Goal: Find specific page/section: Find specific page/section

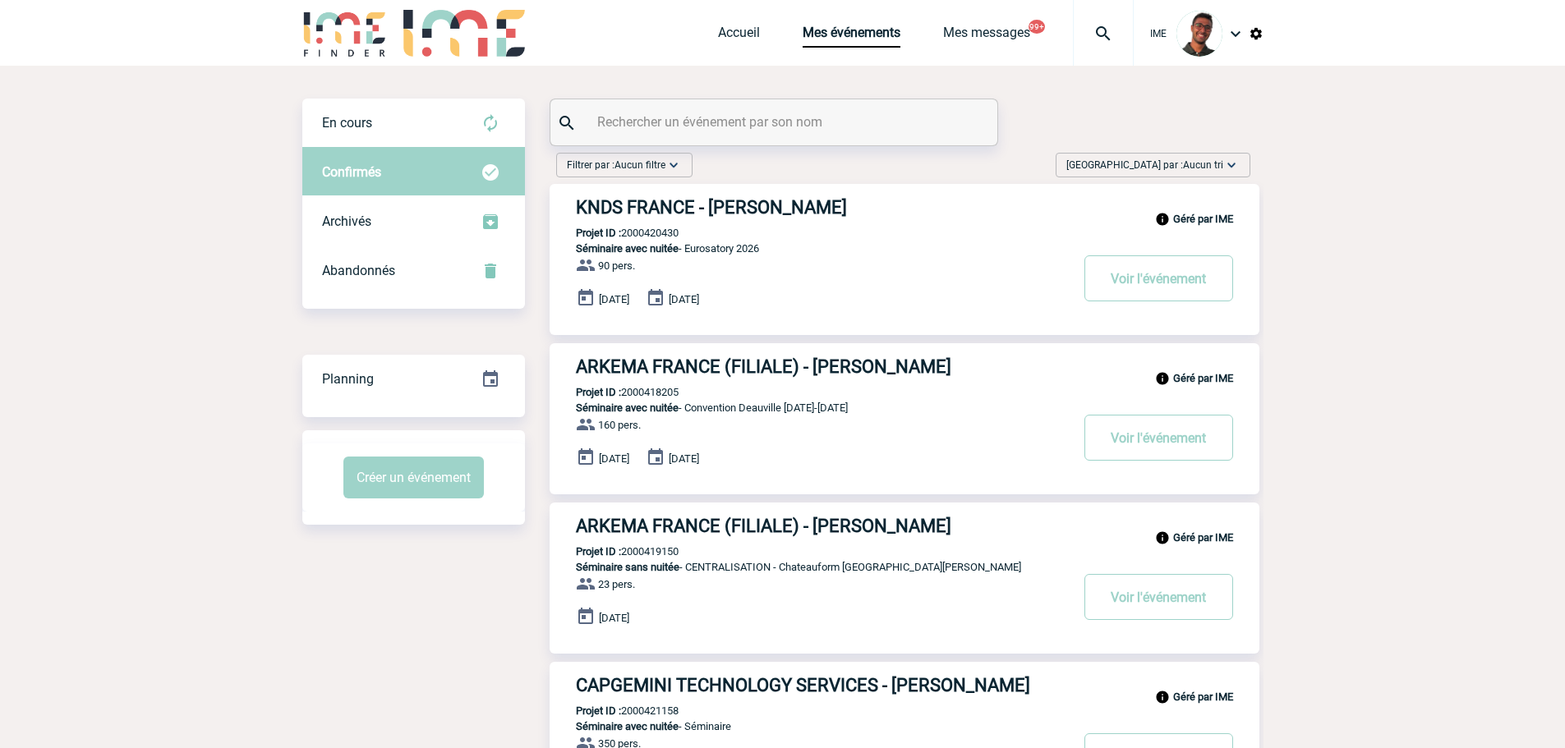
click at [712, 120] on input "text" at bounding box center [775, 122] width 365 height 24
type input "HERSARD"
click at [445, 129] on div "En cours" at bounding box center [413, 123] width 223 height 49
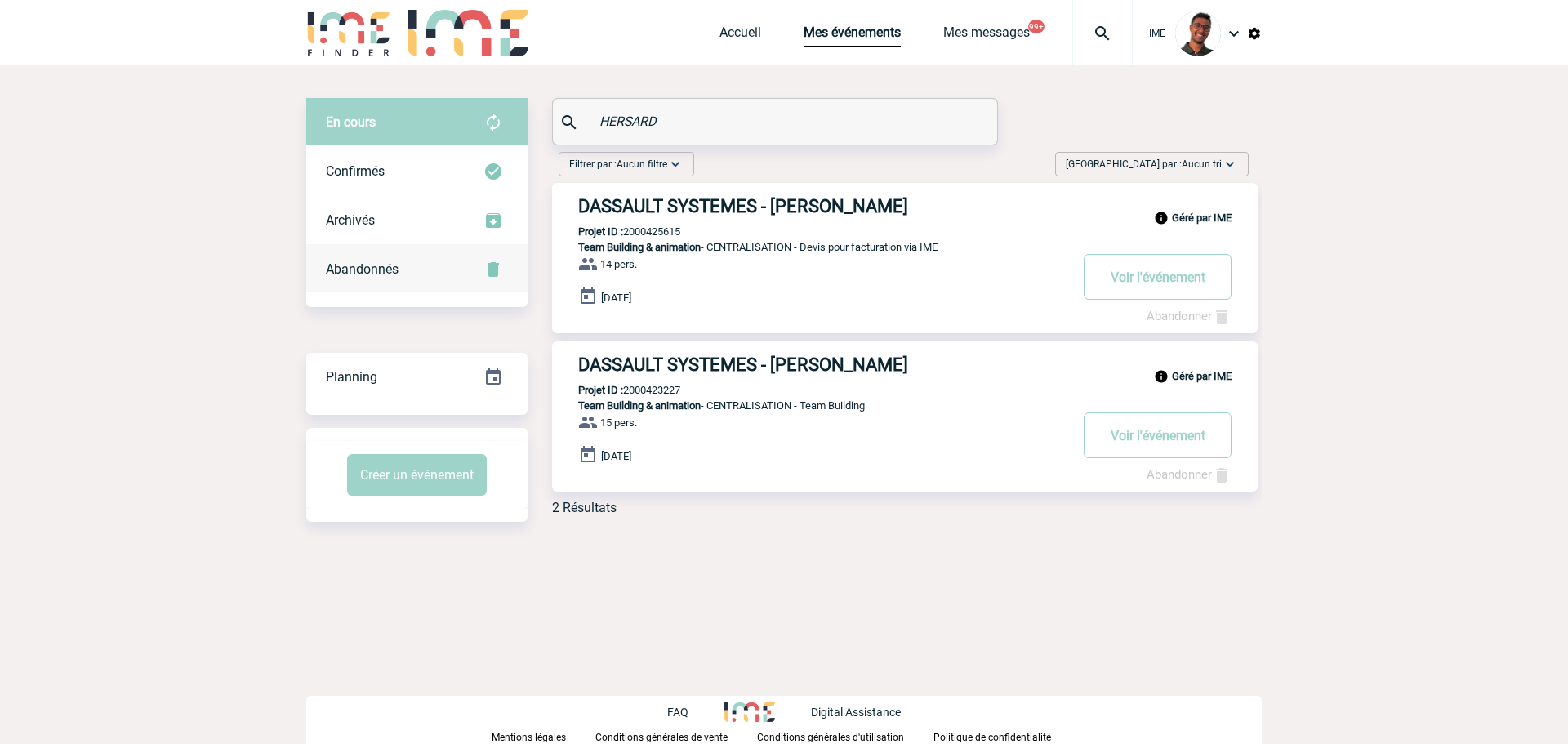
click at [439, 263] on div "Abandonnés" at bounding box center [417, 269] width 222 height 49
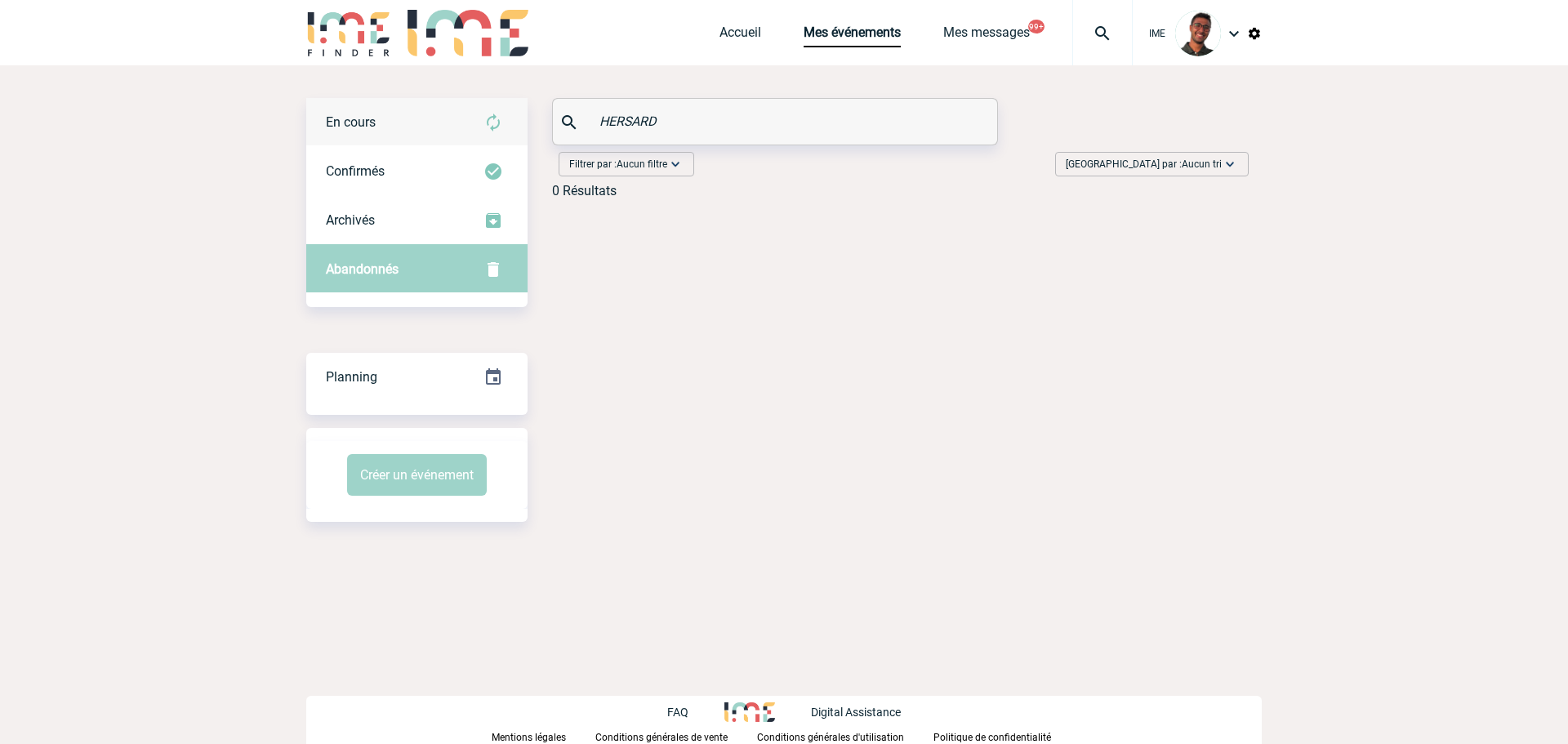
click at [431, 132] on div "En cours" at bounding box center [417, 122] width 222 height 49
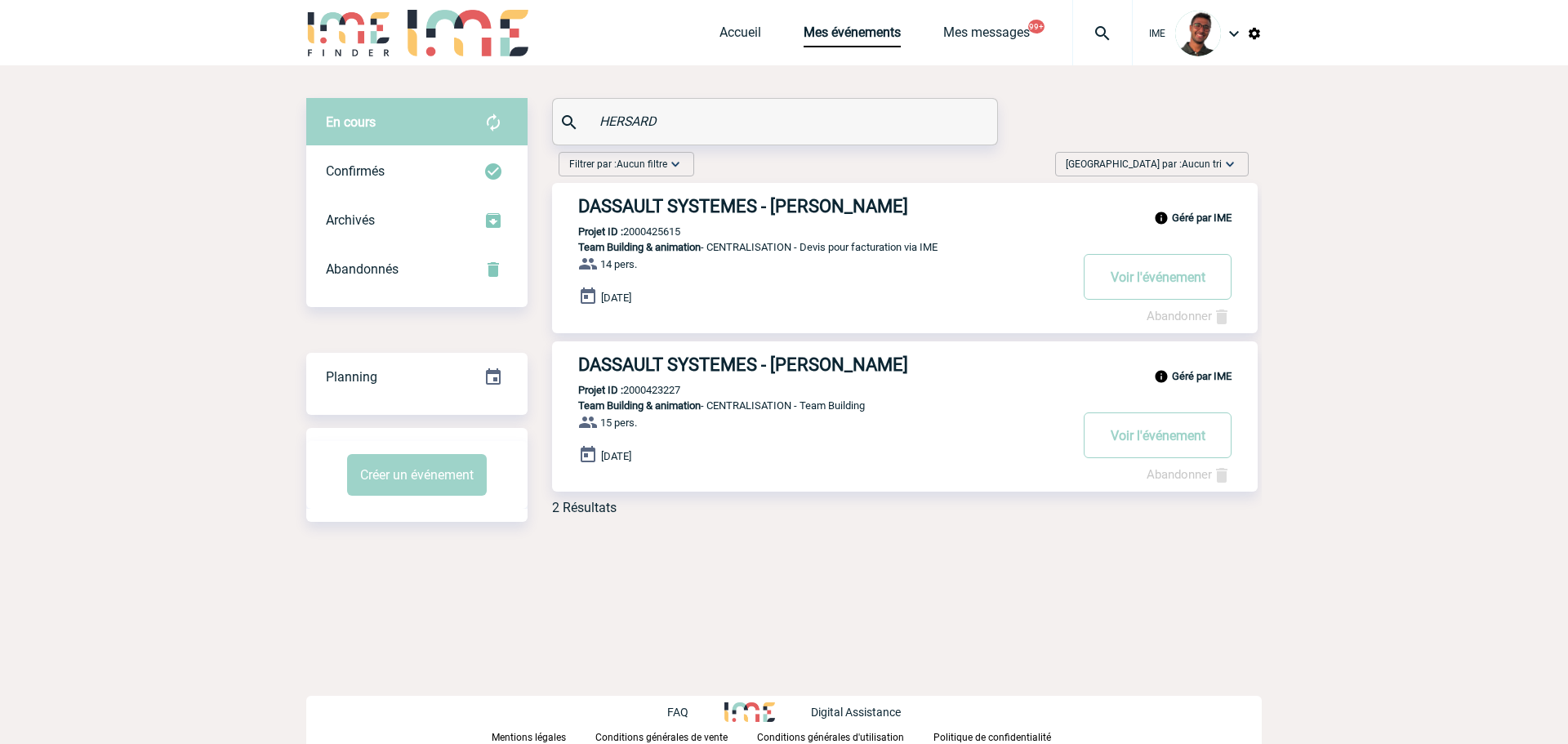
drag, startPoint x: 699, startPoint y: 123, endPoint x: 547, endPoint y: 120, distance: 152.0
click at [547, 120] on div "En cours En cours Confirmés Archivés Abandonnés En cours Confirmés Archivés Aba…" at bounding box center [784, 313] width 956 height 431
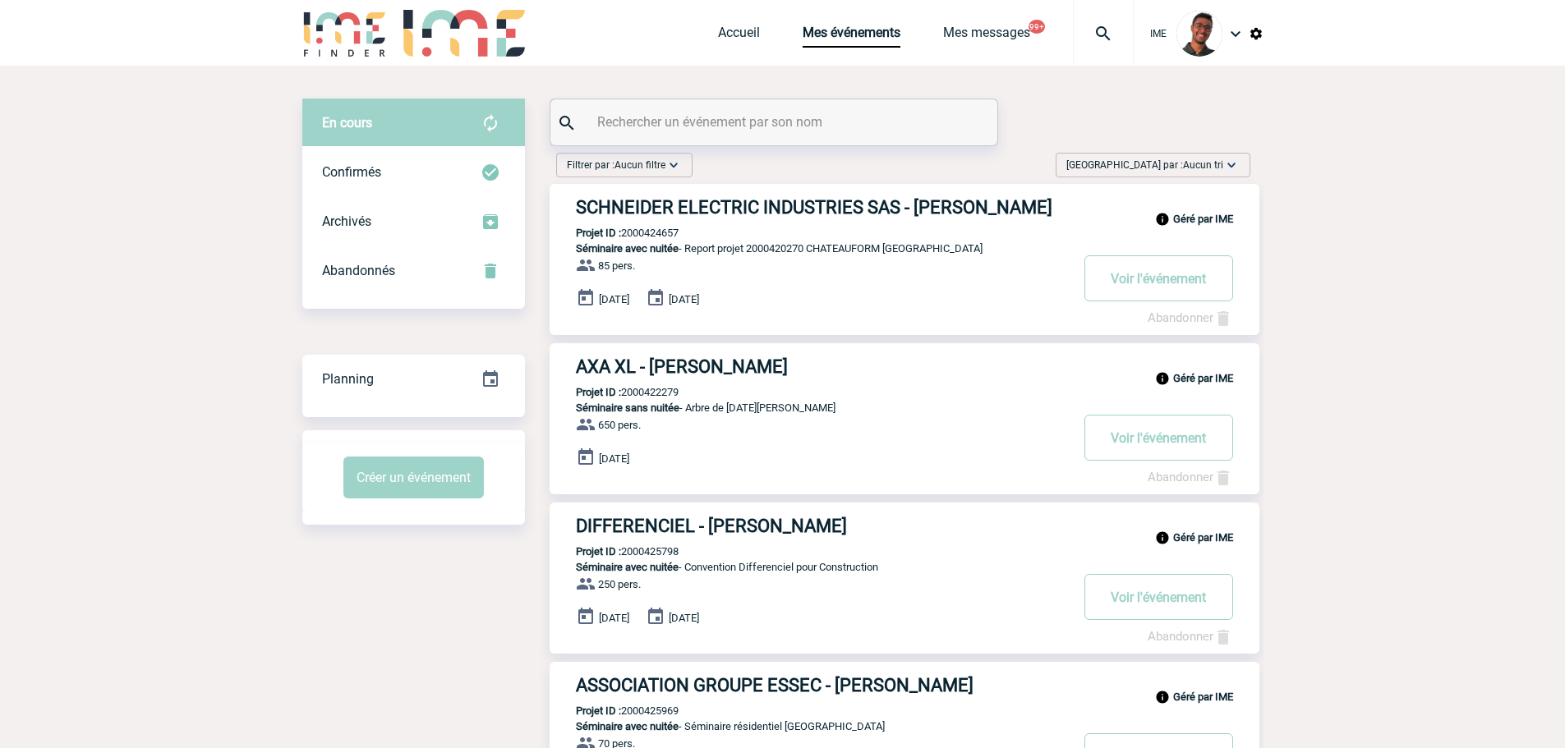
paste input "LAMORLETTE"
click at [448, 164] on div "Confirmés" at bounding box center [413, 172] width 223 height 49
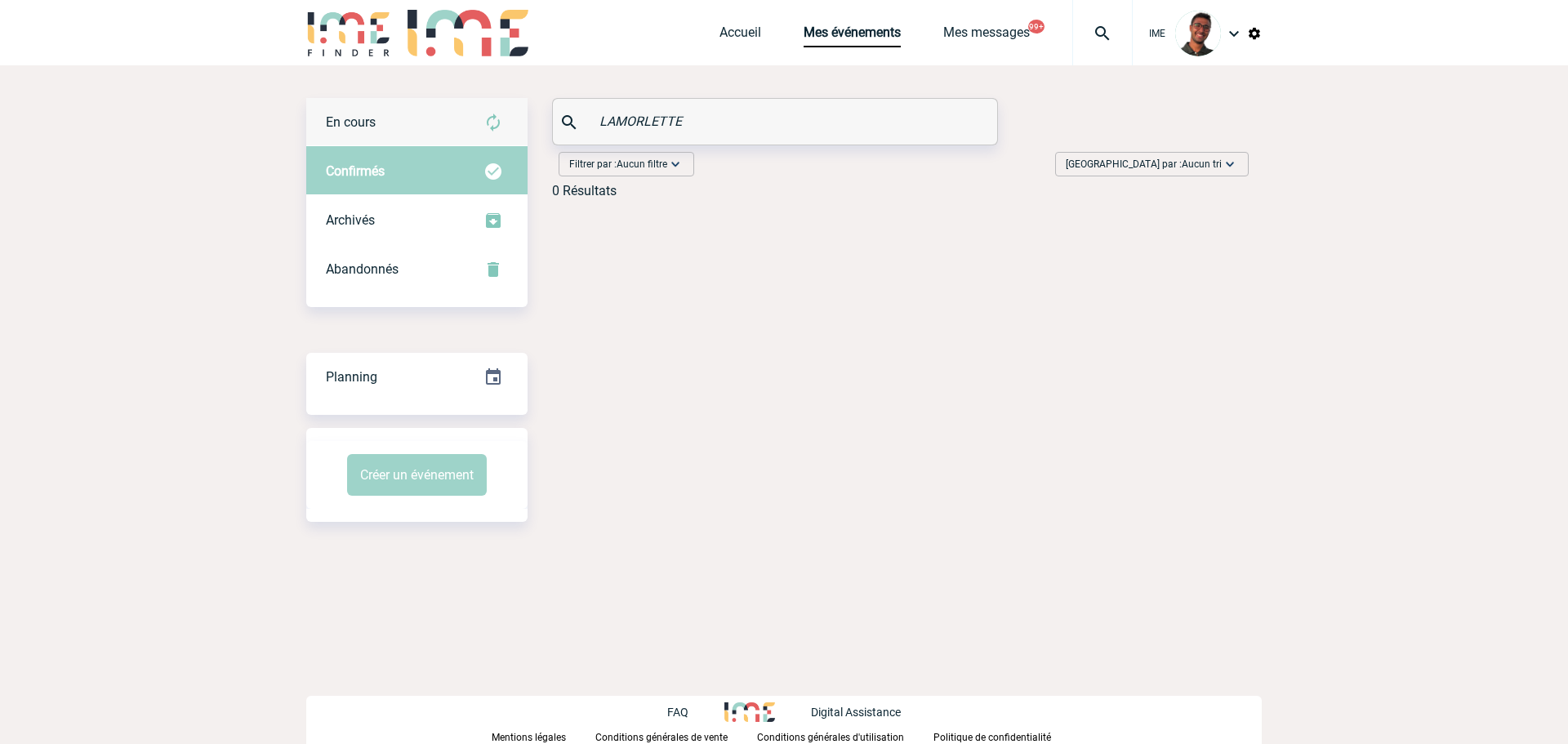
click at [495, 118] on img at bounding box center [493, 122] width 20 height 20
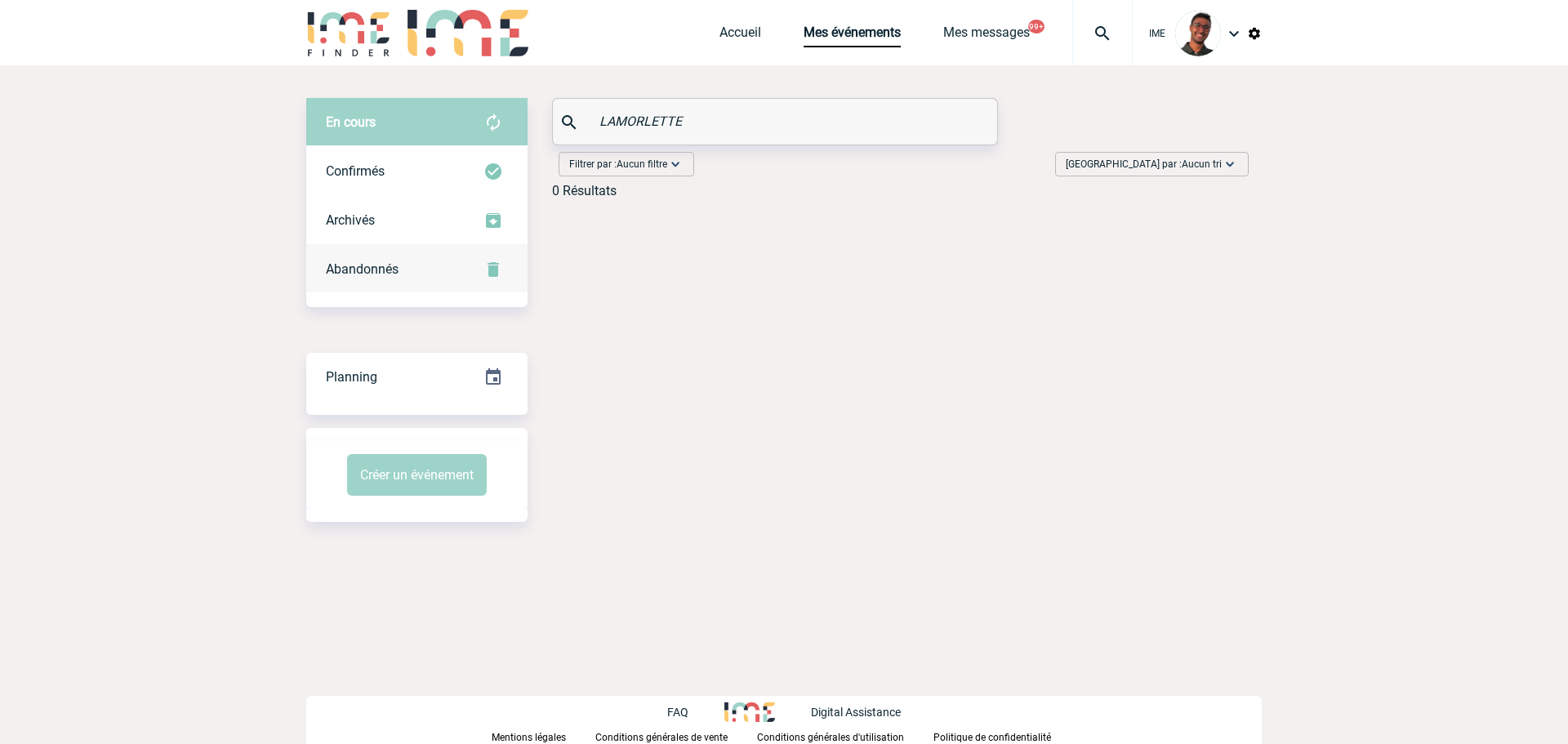
click at [436, 260] on div "Abandonnés" at bounding box center [417, 269] width 222 height 49
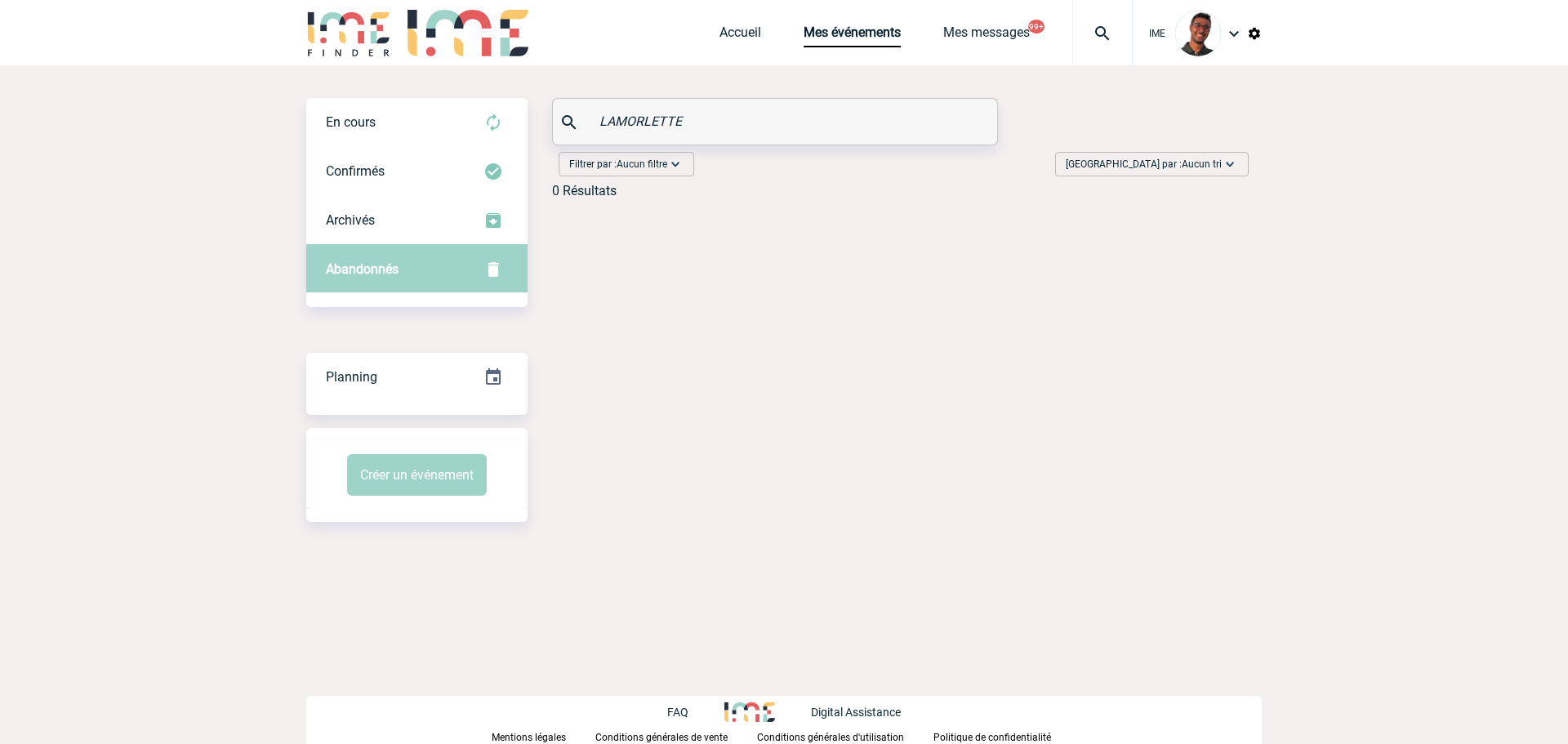
drag, startPoint x: 712, startPoint y: 103, endPoint x: 656, endPoint y: 121, distance: 58.8
click at [656, 121] on div "LAMORLETTE" at bounding box center [775, 121] width 444 height 46
click at [656, 121] on input "LAMORLETTE" at bounding box center [777, 121] width 363 height 24
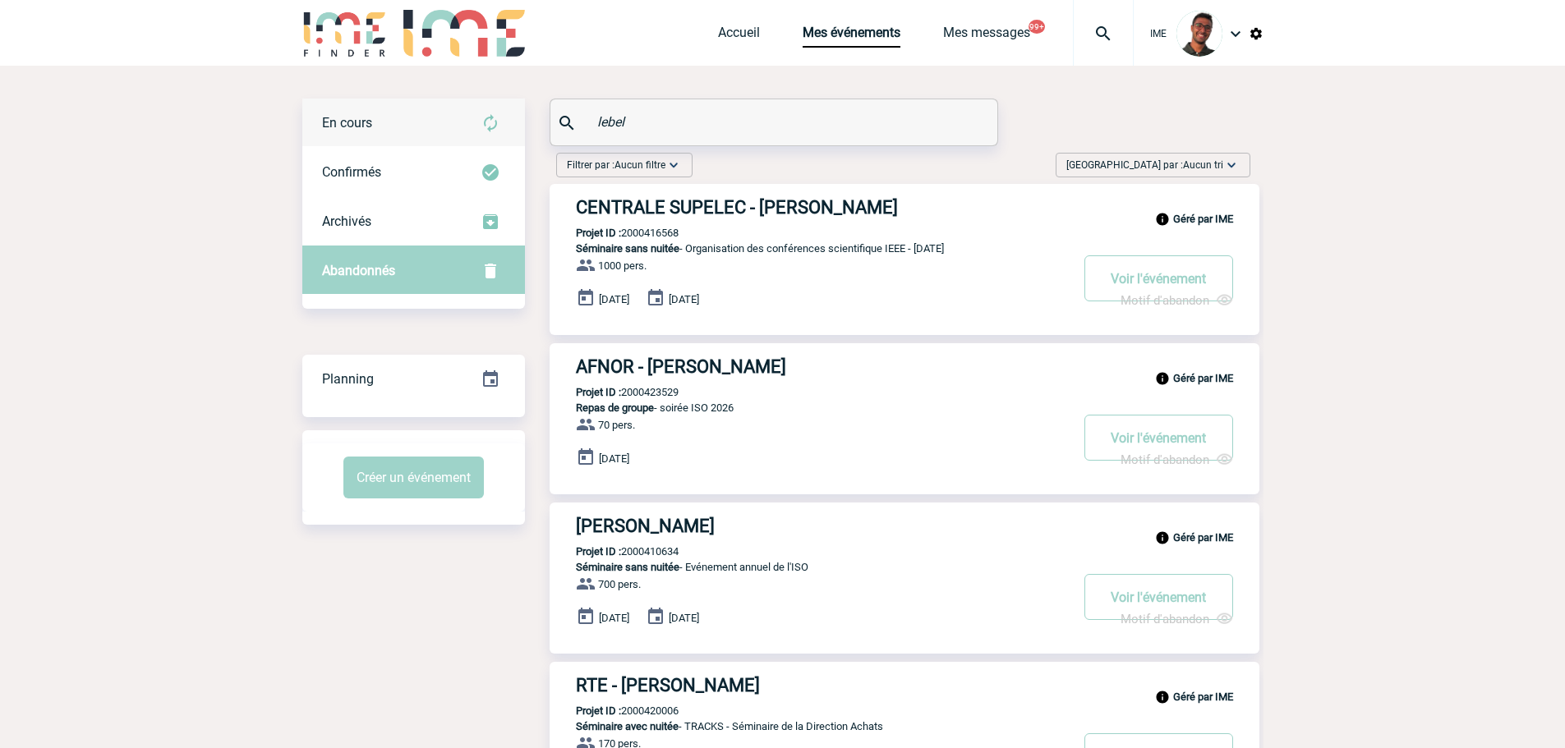
click at [423, 103] on div "En cours" at bounding box center [413, 123] width 223 height 49
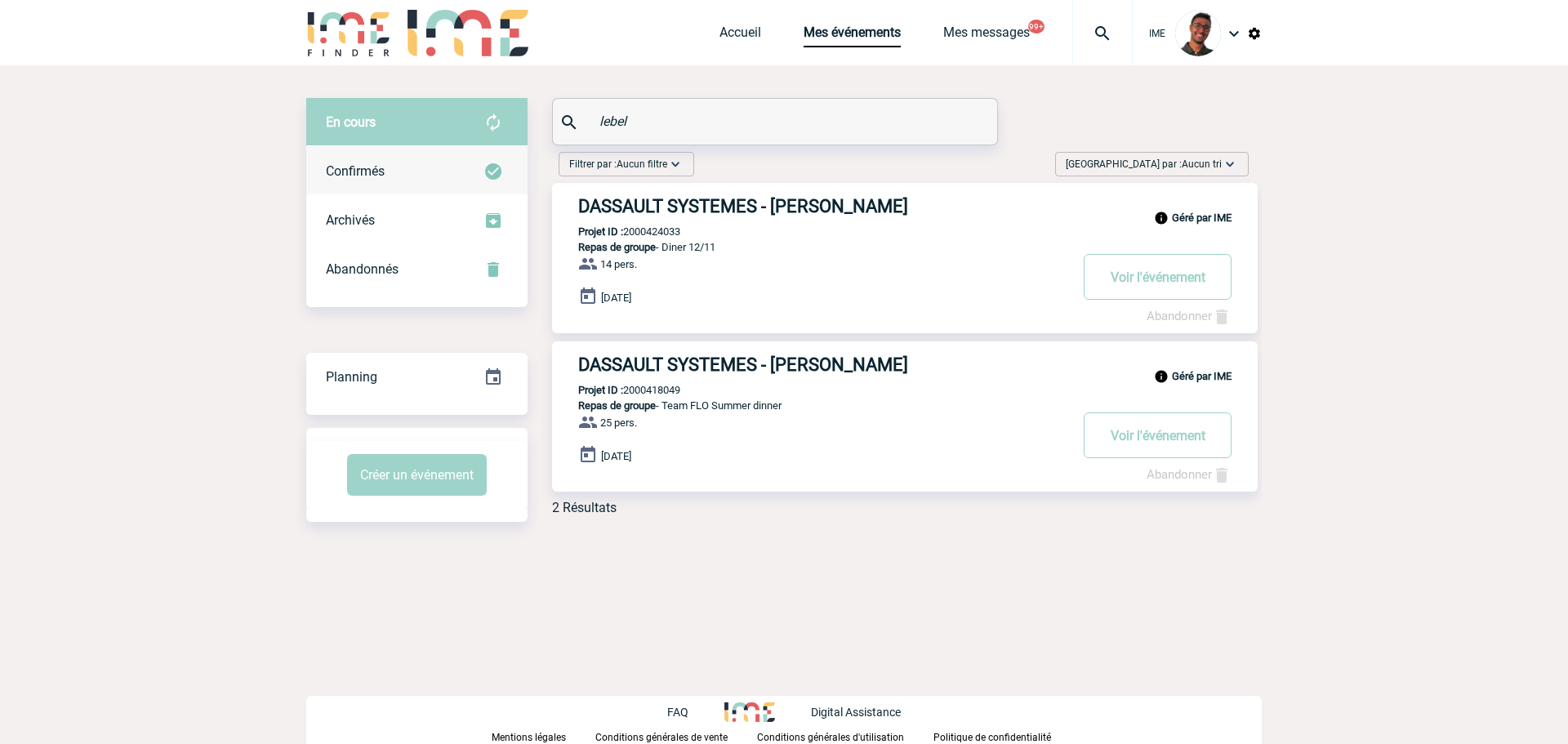
click at [506, 171] on div "Confirmés" at bounding box center [417, 171] width 222 height 49
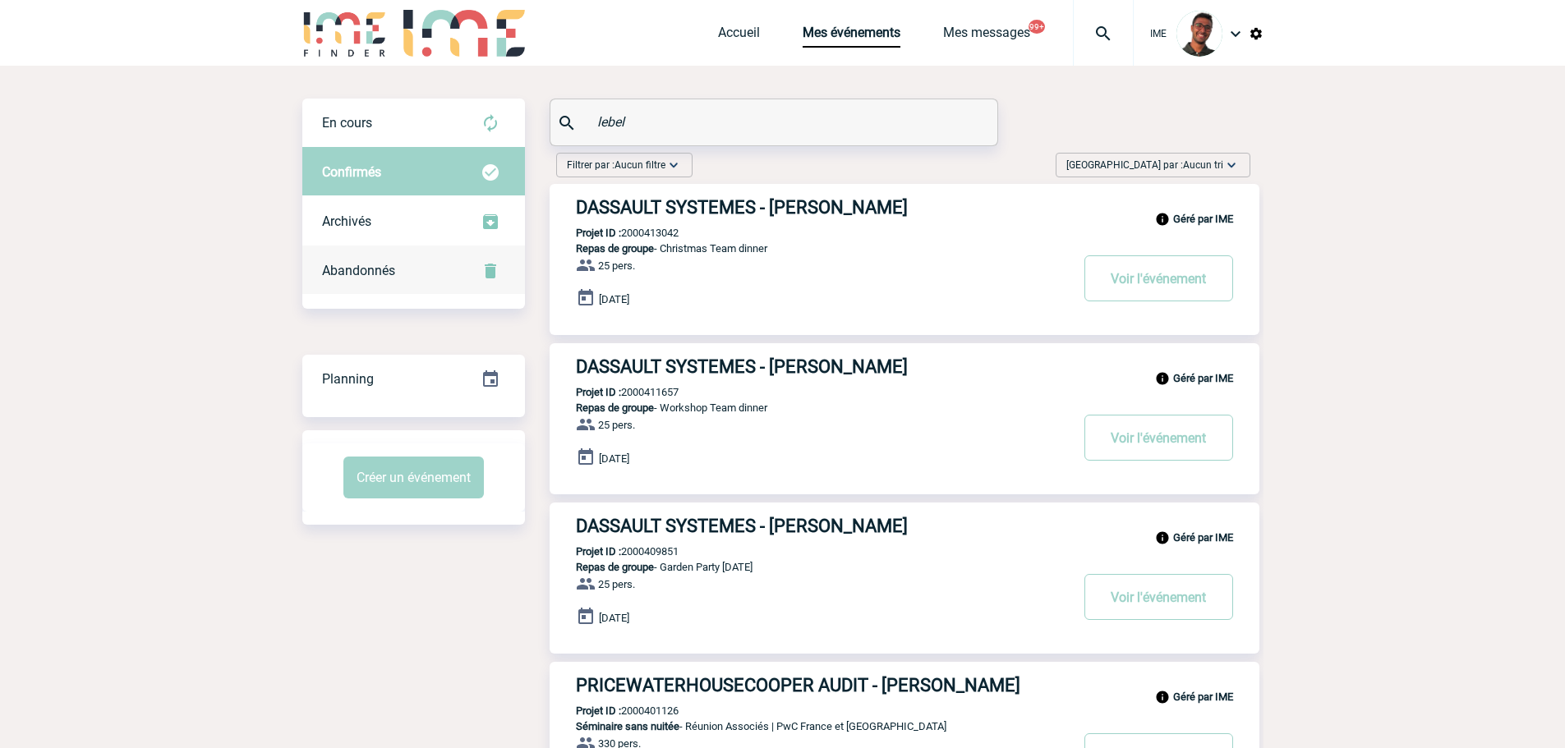
click at [470, 260] on div "Abandonnés" at bounding box center [413, 270] width 223 height 49
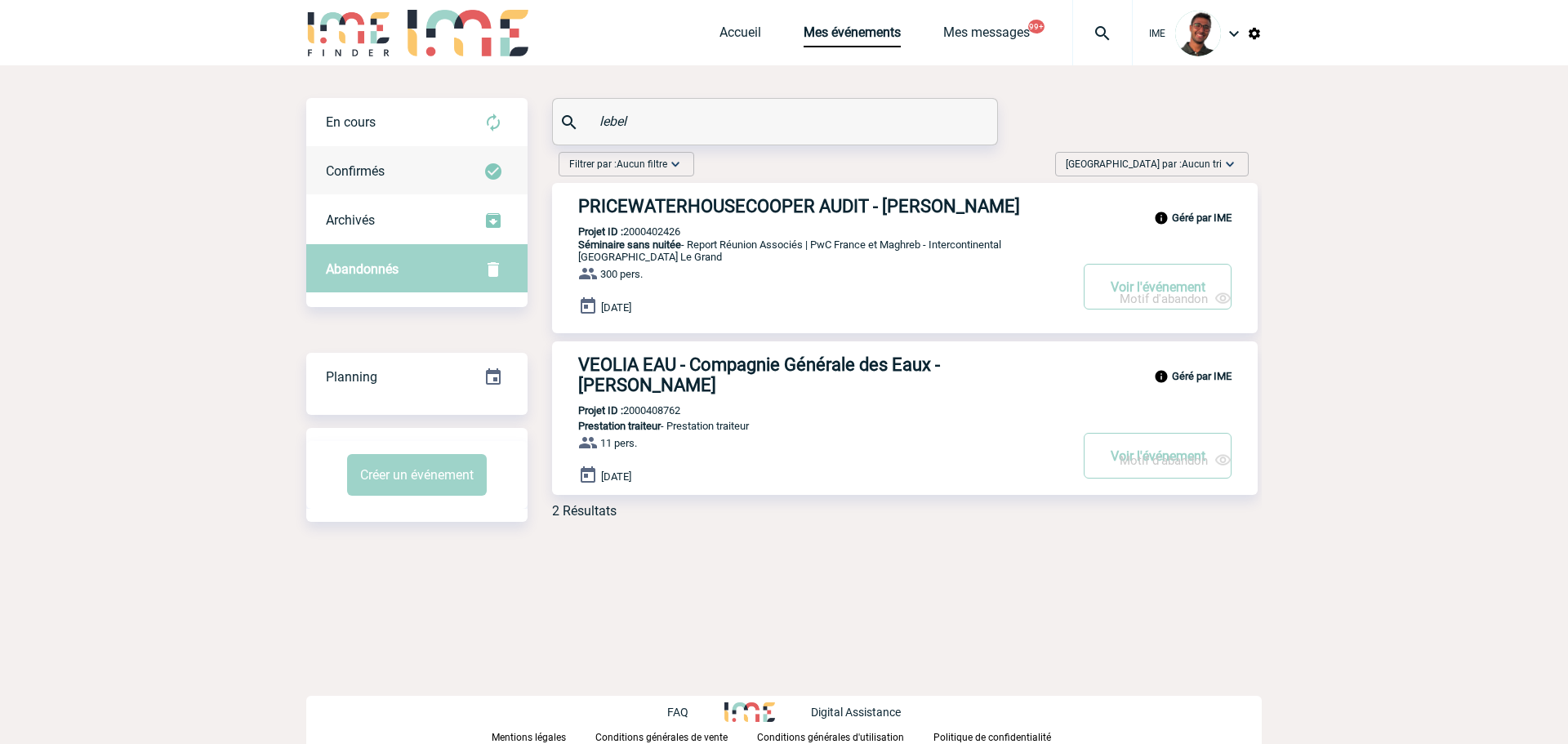
click at [454, 158] on div "Confirmés" at bounding box center [417, 171] width 222 height 49
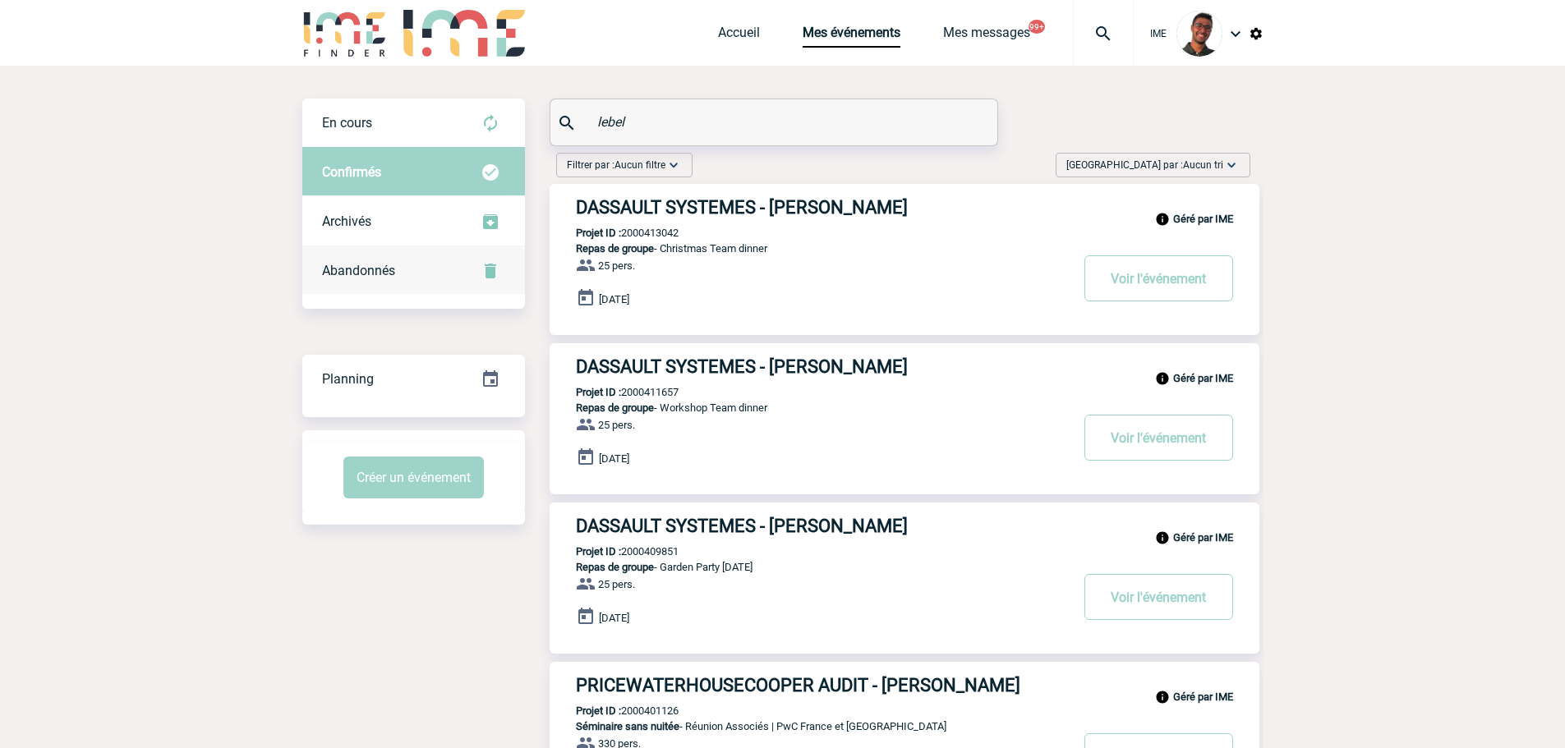
click at [448, 281] on div "Abandonnés" at bounding box center [413, 270] width 223 height 49
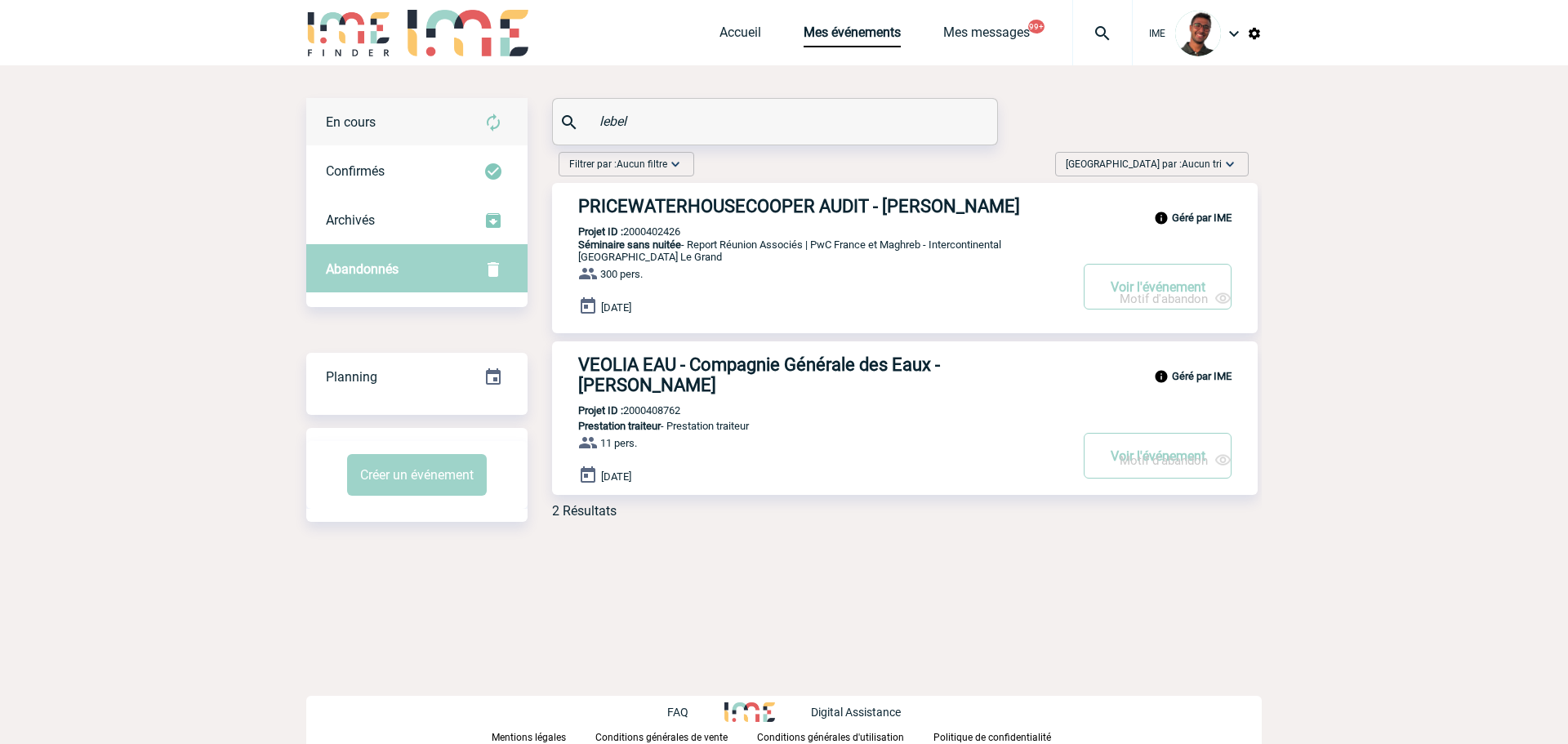
click at [424, 138] on div "En cours" at bounding box center [417, 122] width 222 height 49
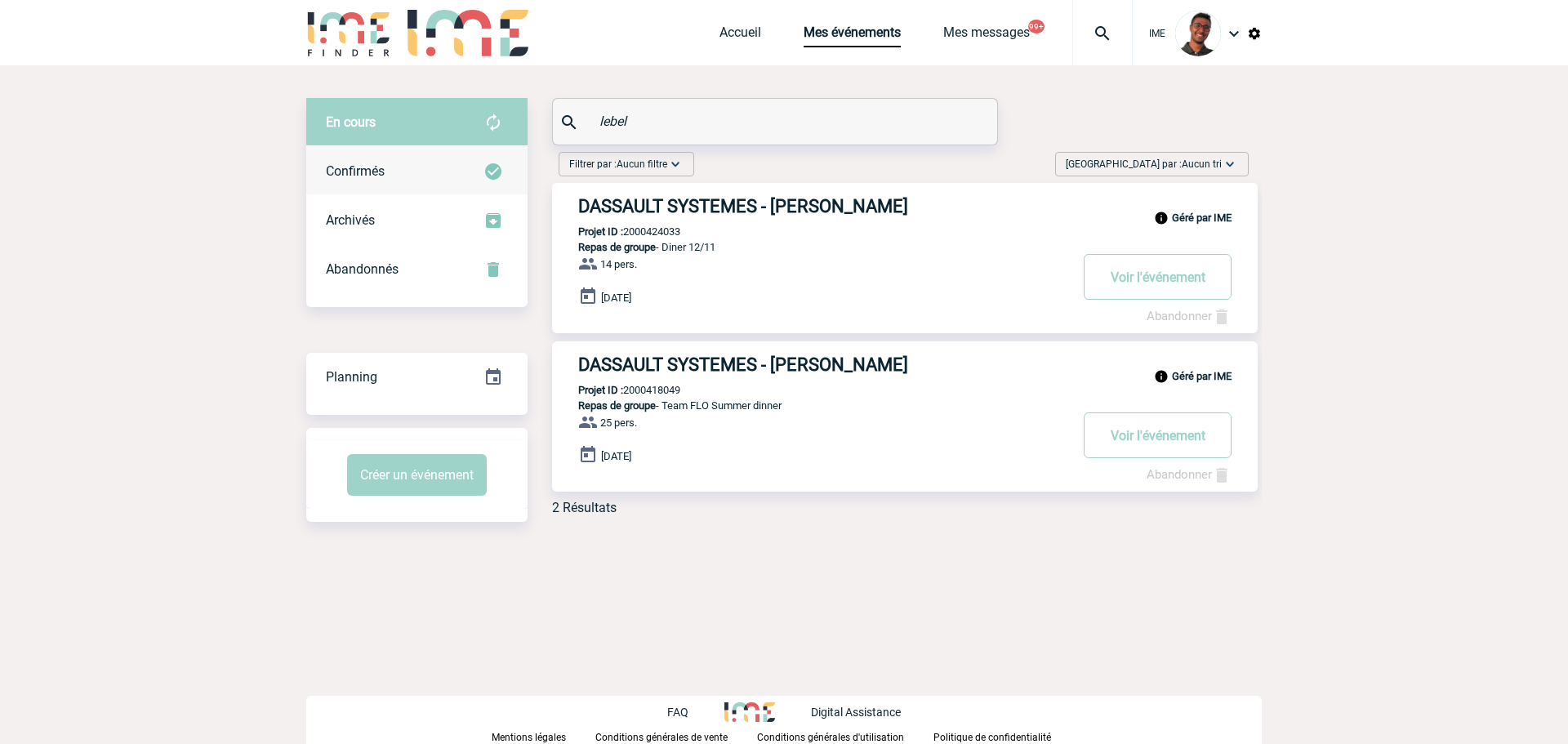
click at [421, 169] on div "Confirmés" at bounding box center [417, 171] width 222 height 49
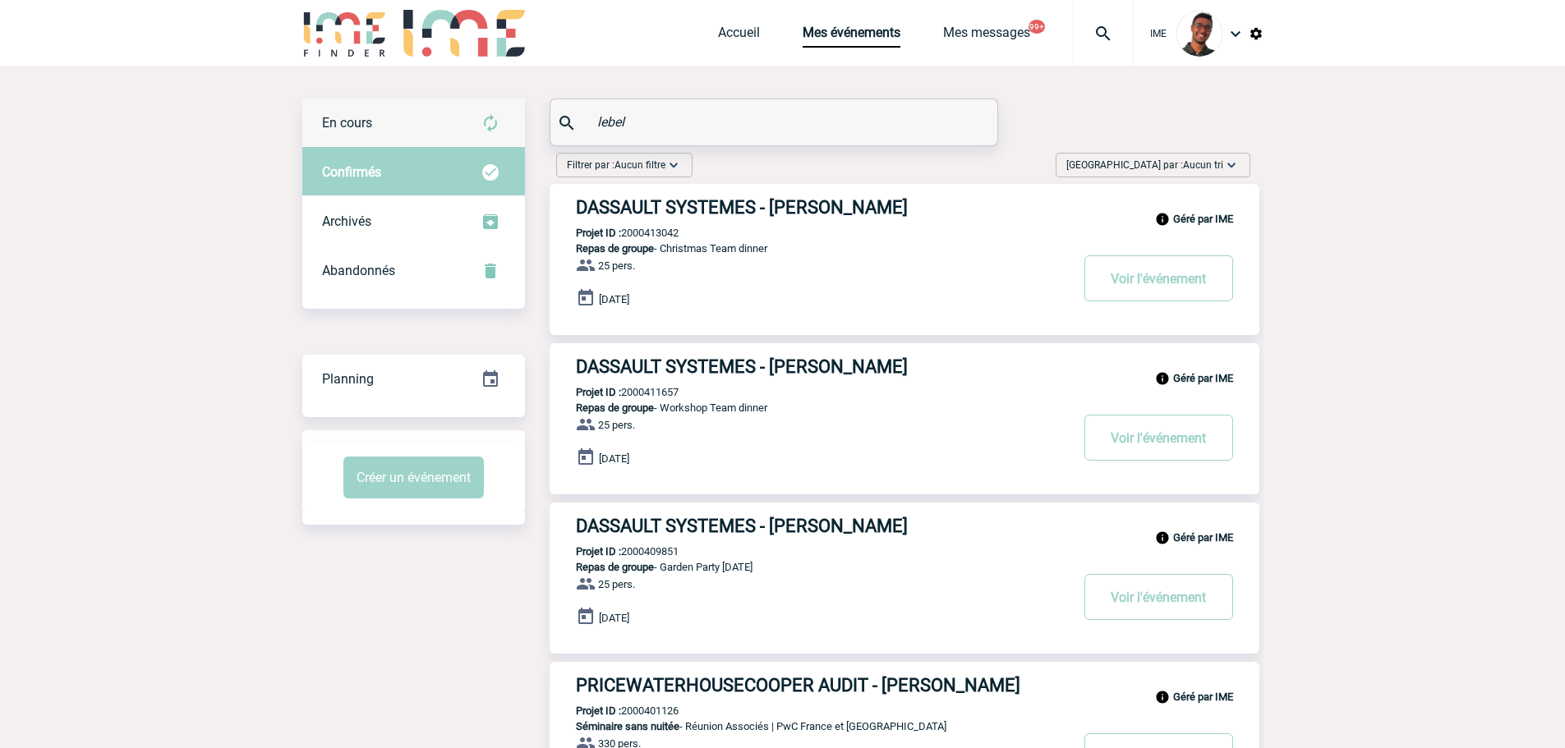
click at [423, 132] on div "En cours" at bounding box center [413, 123] width 223 height 49
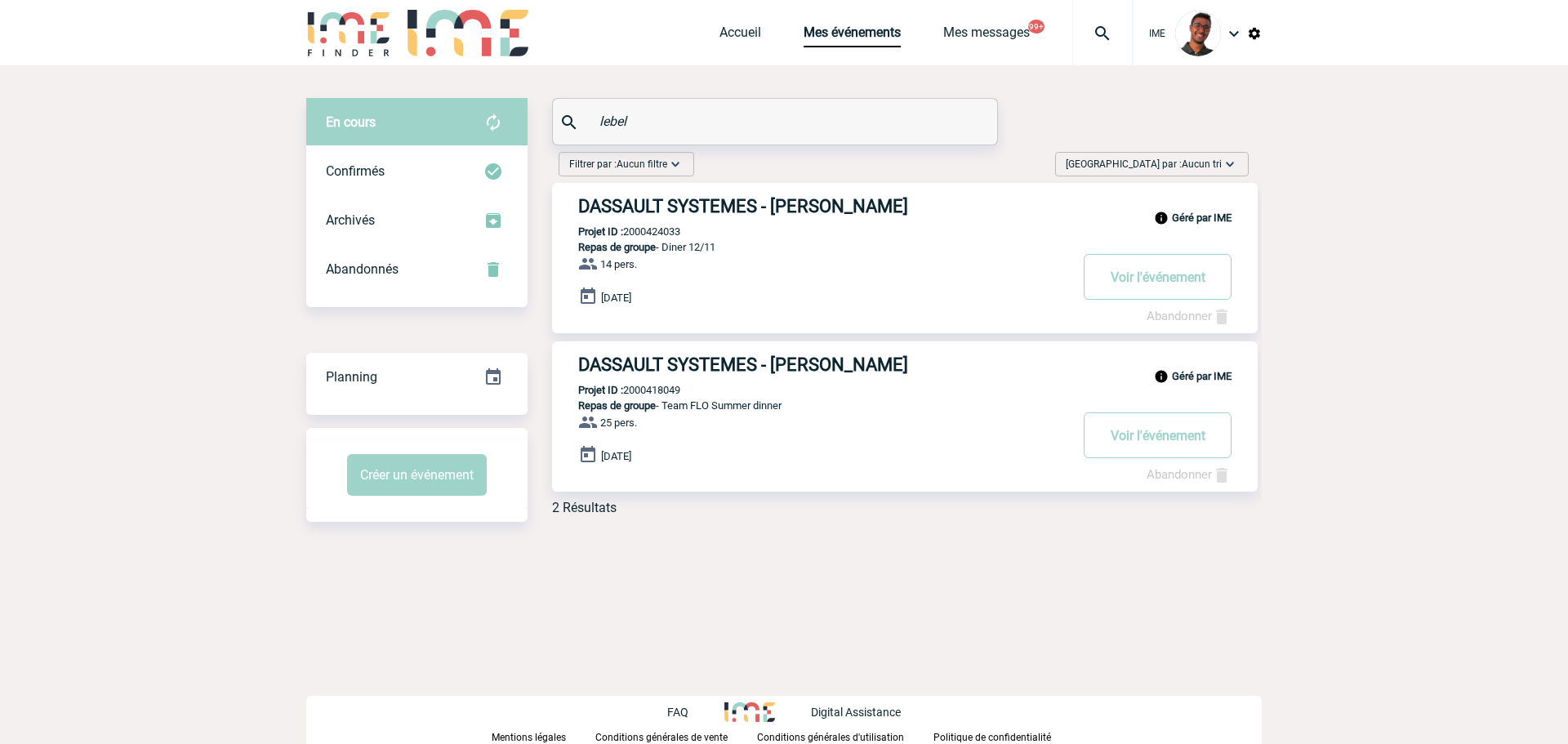
click at [650, 228] on p "Projet ID : 2000424033" at bounding box center [615, 232] width 128 height 12
copy p "2000424033"
click at [544, 207] on div "Filtrer par : Aucun filtre Aucun filtre Prise de brief Recherche & Sélection Pr…" at bounding box center [895, 336] width 734 height 383
click at [654, 233] on p "Projet ID : 2000424033" at bounding box center [615, 232] width 128 height 12
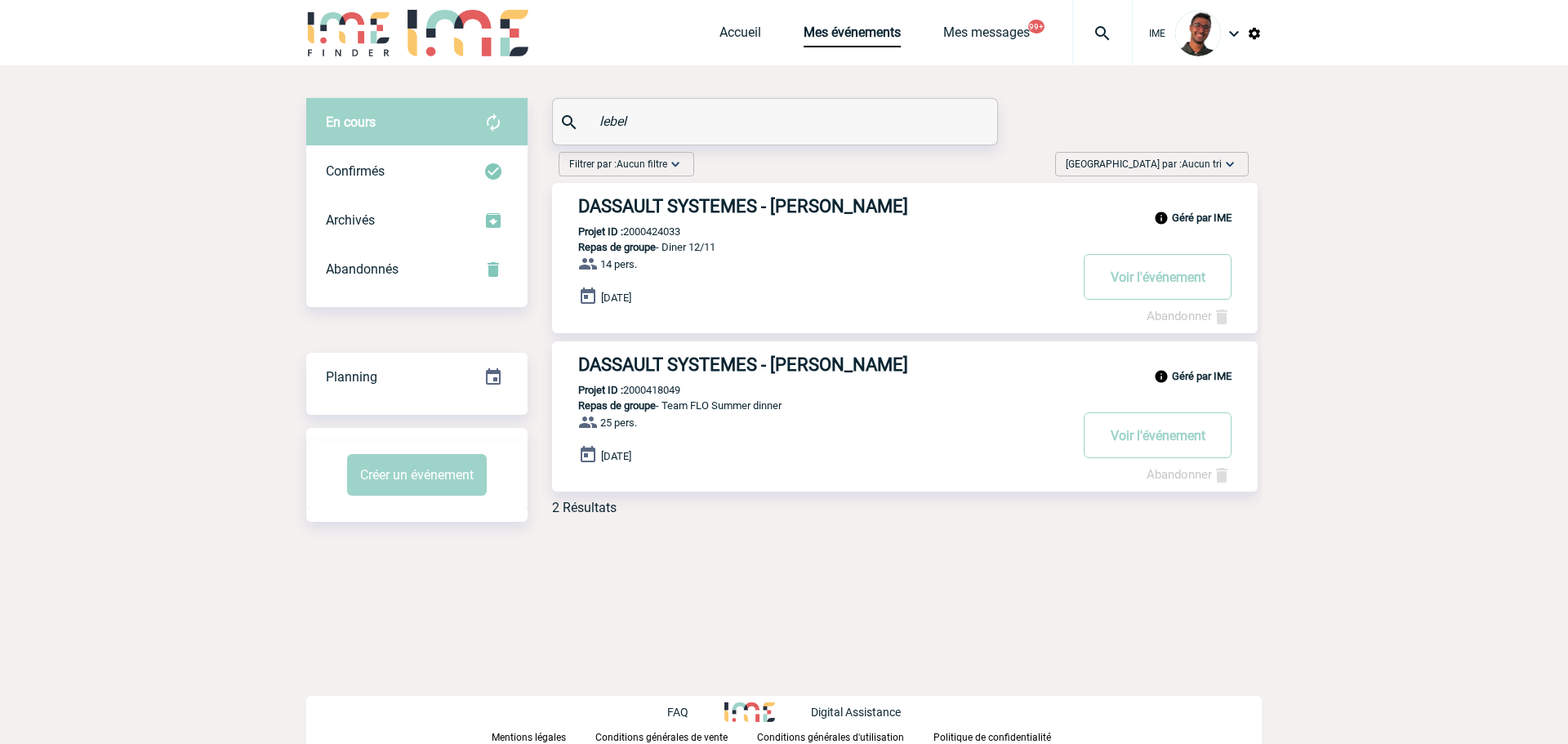
click at [654, 233] on p "Projet ID : 2000424033" at bounding box center [615, 232] width 128 height 12
copy p "2000424033"
drag, startPoint x: 641, startPoint y: 136, endPoint x: 642, endPoint y: 126, distance: 10.0
click at [637, 134] on div "lebel" at bounding box center [775, 121] width 444 height 46
drag, startPoint x: 642, startPoint y: 125, endPoint x: 583, endPoint y: 116, distance: 59.7
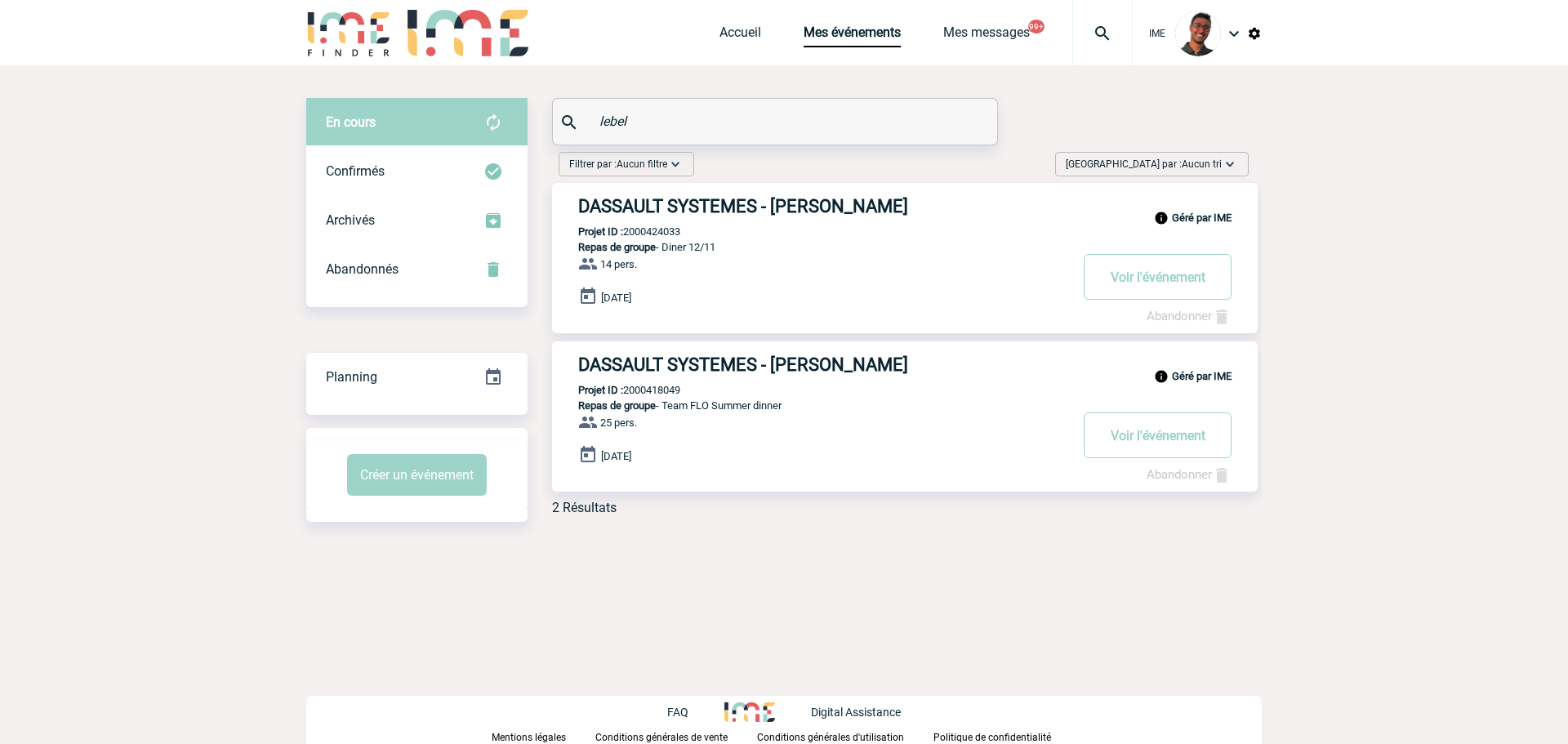
click at [583, 116] on div "lebel" at bounding box center [775, 121] width 444 height 46
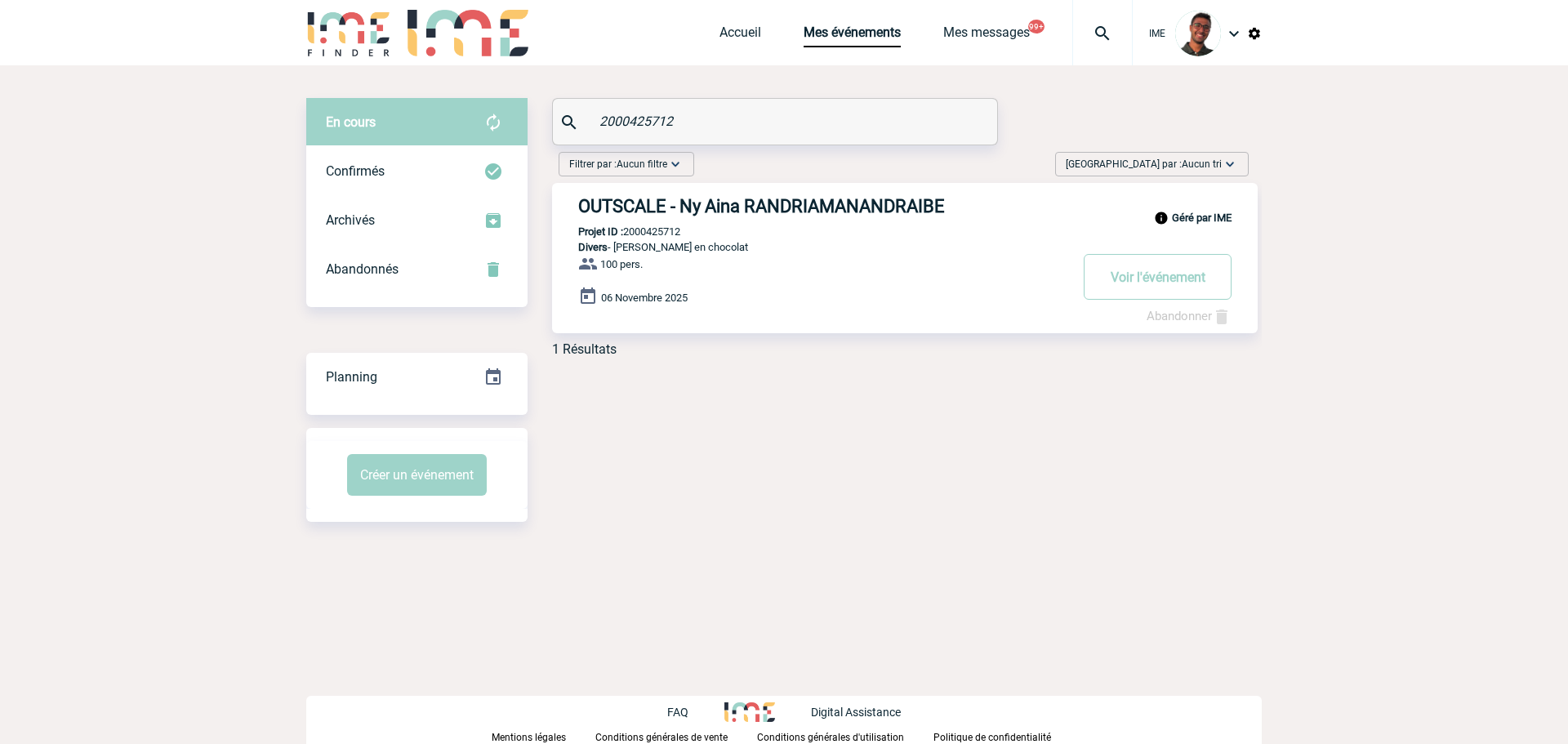
type input "2000425712"
drag, startPoint x: 772, startPoint y: 119, endPoint x: 556, endPoint y: 105, distance: 216.5
click at [556, 105] on div "2000425712" at bounding box center [775, 121] width 444 height 46
click at [93, 173] on body "IME Accueil Mes événements" at bounding box center [784, 372] width 1568 height 744
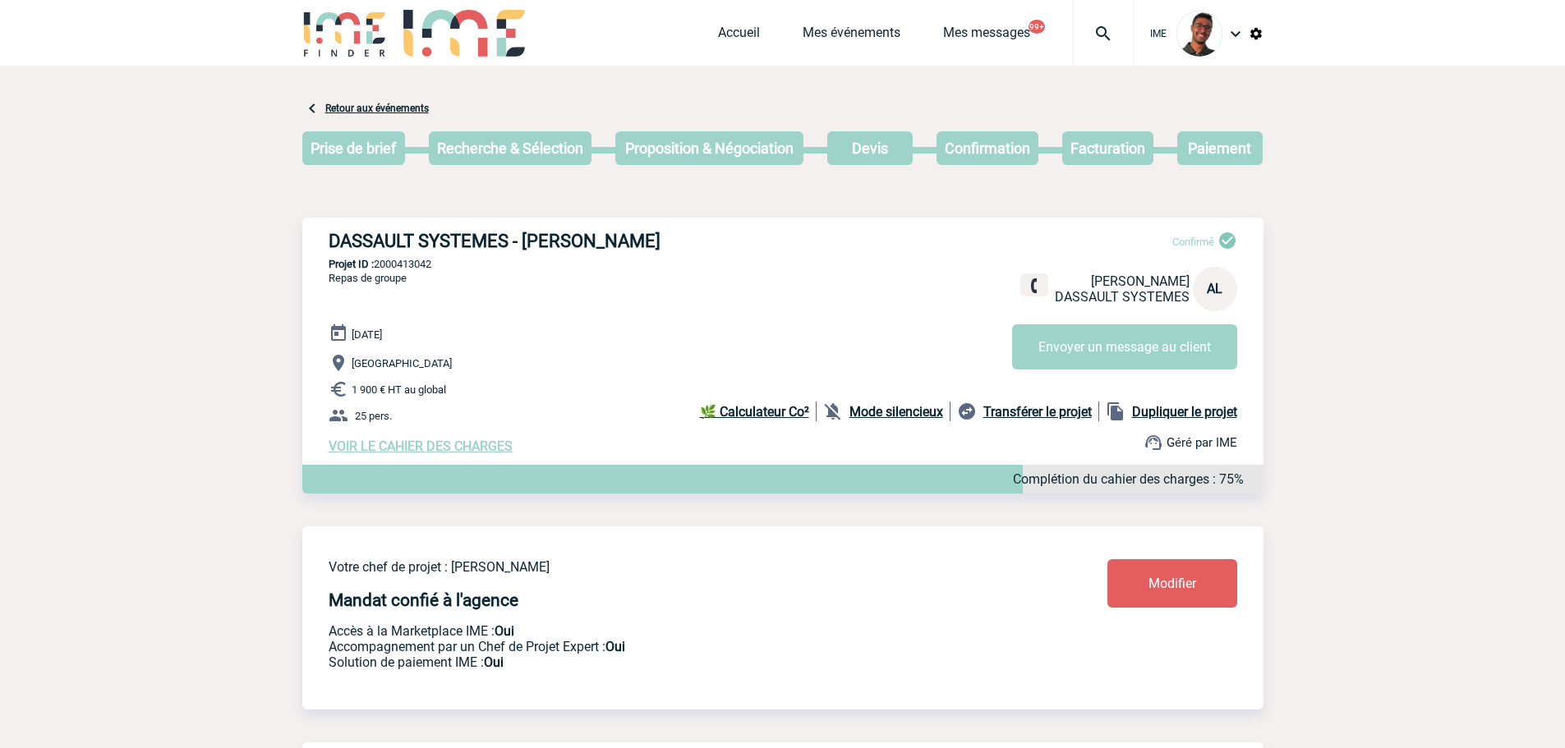
click at [415, 261] on p "Projet ID : 2000413042" at bounding box center [782, 264] width 961 height 12
copy p "2000413042"
click at [412, 250] on h3 "DASSAULT SYSTEMES - Aurélie LEBEL" at bounding box center [575, 241] width 493 height 21
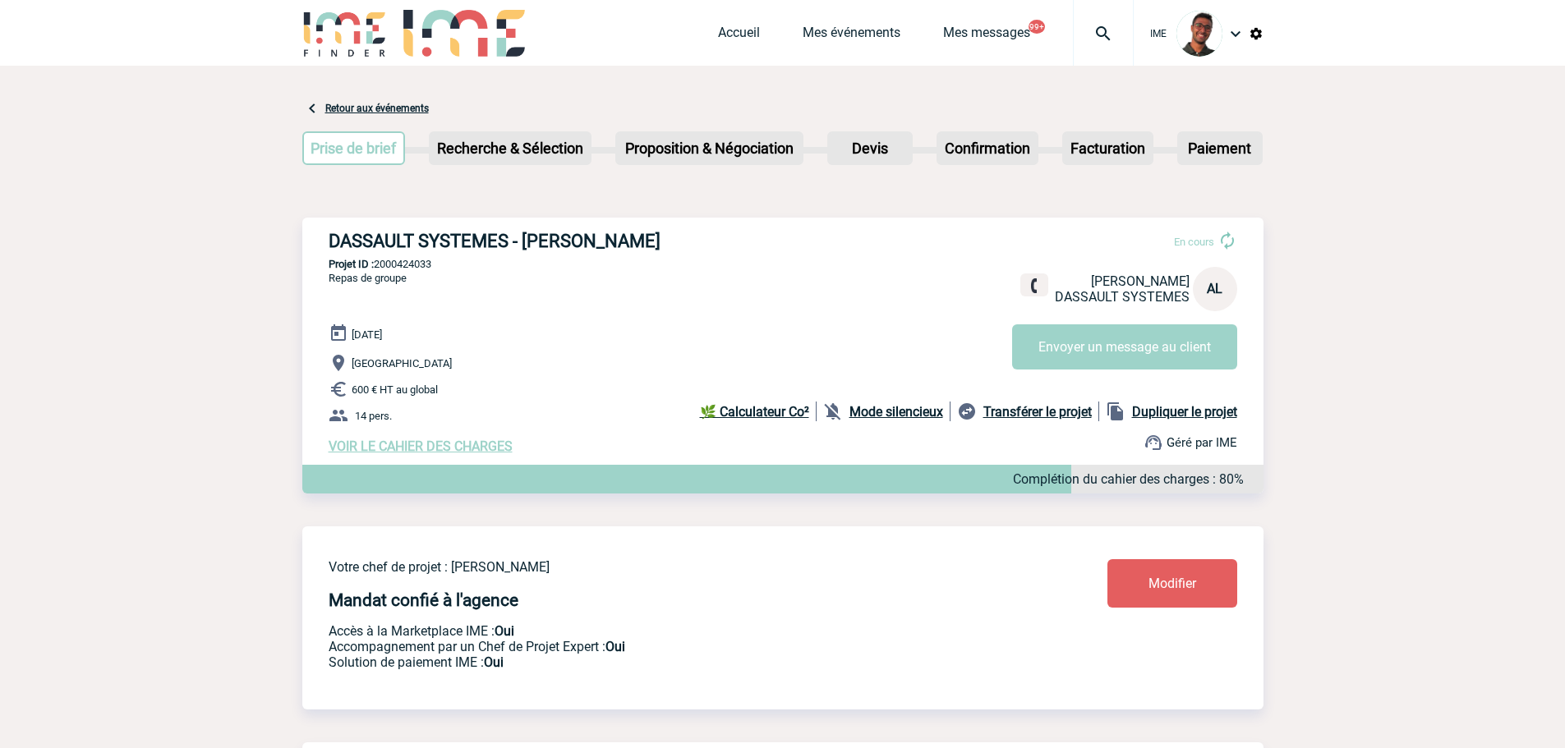
click at [433, 260] on p "Projet ID : 2000424033" at bounding box center [782, 264] width 961 height 12
copy p "2000424033"
click at [475, 264] on p "Projet ID : 2000424033" at bounding box center [782, 264] width 961 height 12
click at [414, 269] on p "Projet ID : 2000424033" at bounding box center [782, 264] width 961 height 12
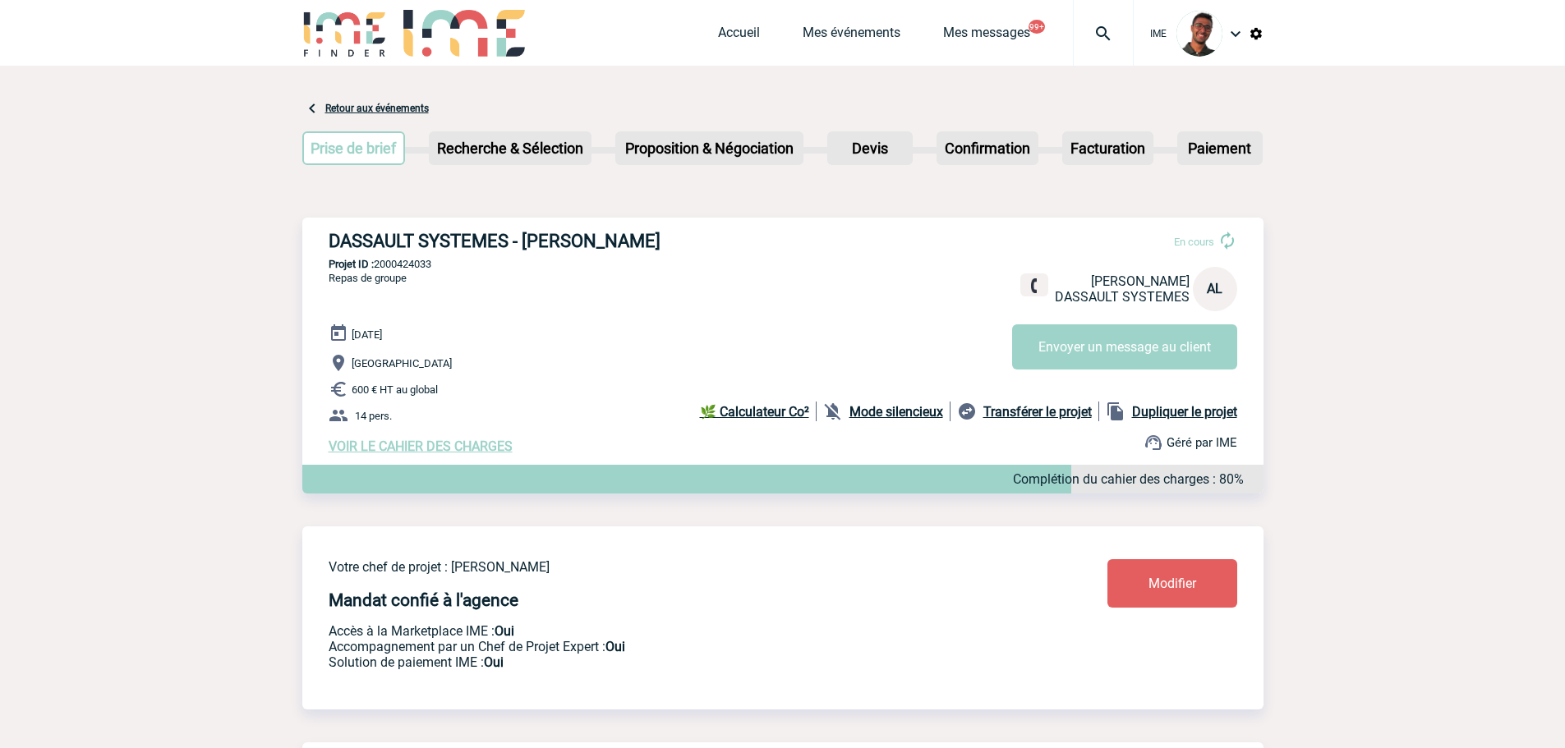
click at [414, 269] on p "Projet ID : 2000424033" at bounding box center [782, 264] width 961 height 12
copy p "2000424033"
click at [441, 267] on p "Projet ID : 2000425712" at bounding box center [782, 264] width 961 height 12
